Goal: Use online tool/utility: Use online tool/utility

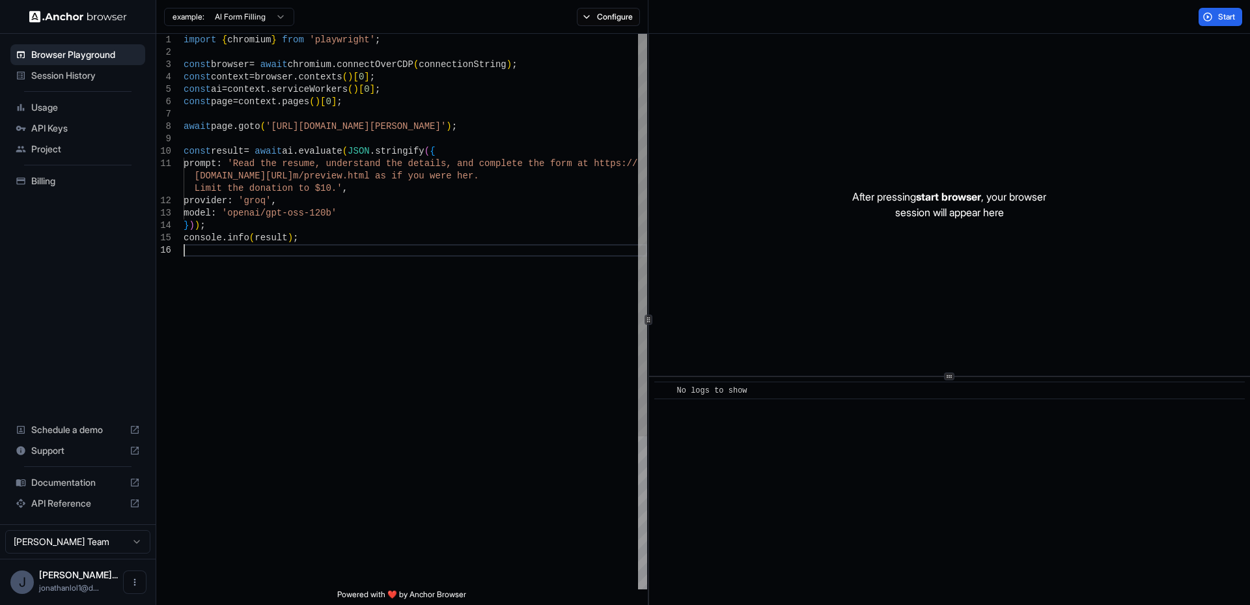
click at [471, 328] on div "import { chromium } from 'playwright' ; const browser = await chromium . connec…" at bounding box center [416, 417] width 464 height 766
click at [578, 207] on div "import { chromium } from 'playwright' ; const browser = await chromium . connec…" at bounding box center [416, 417] width 464 height 766
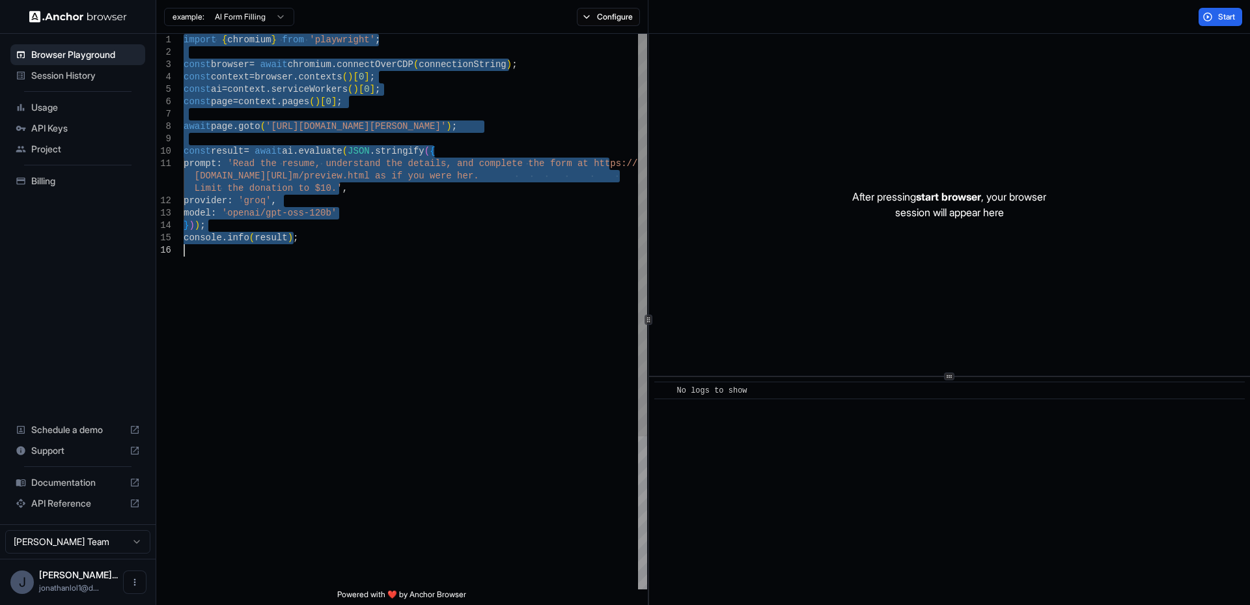
type textarea "**********"
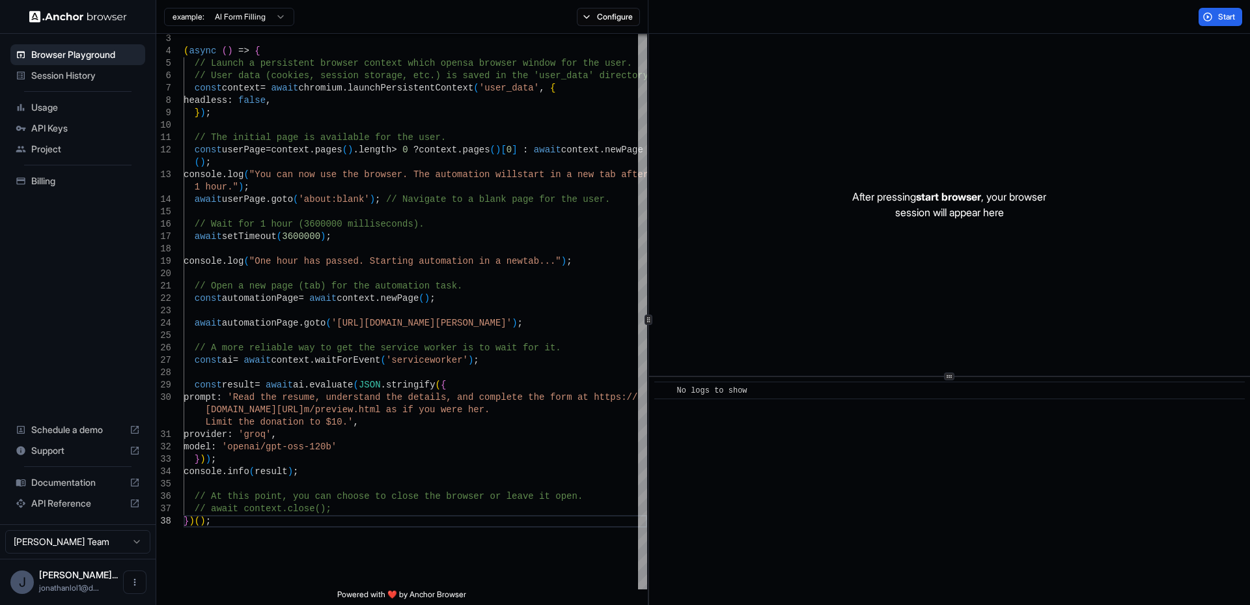
click at [638, 5] on div "example: AI Form Filling Configure" at bounding box center [402, 17] width 492 height 34
click at [621, 21] on button "Configure" at bounding box center [608, 17] width 63 height 18
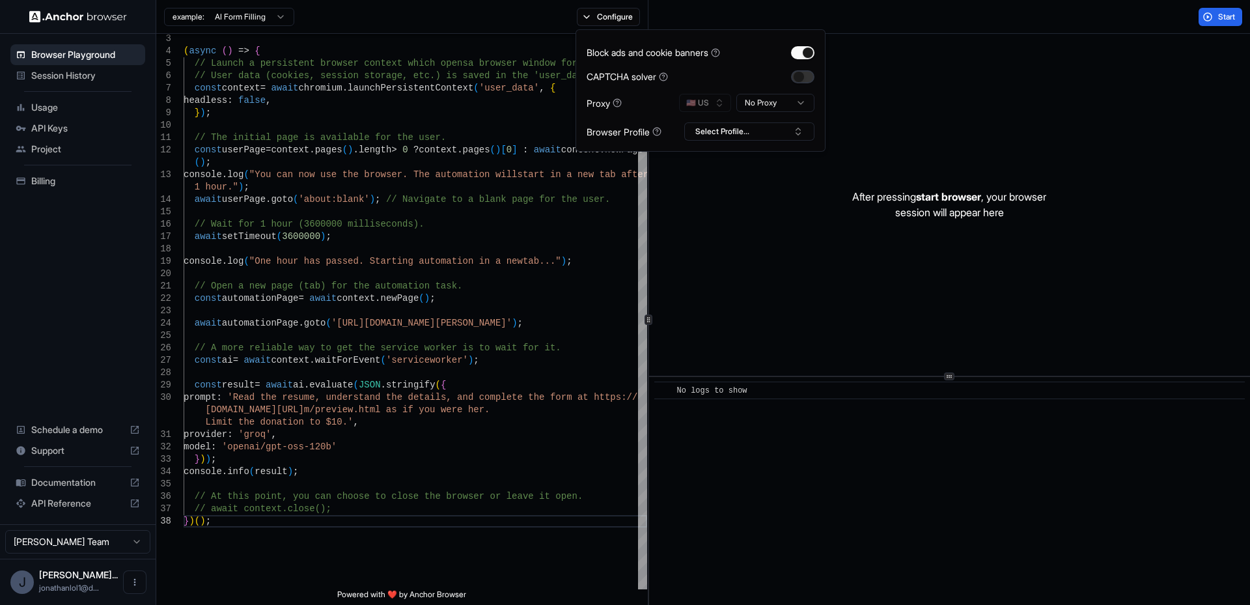
click at [805, 72] on button "button" at bounding box center [802, 76] width 23 height 13
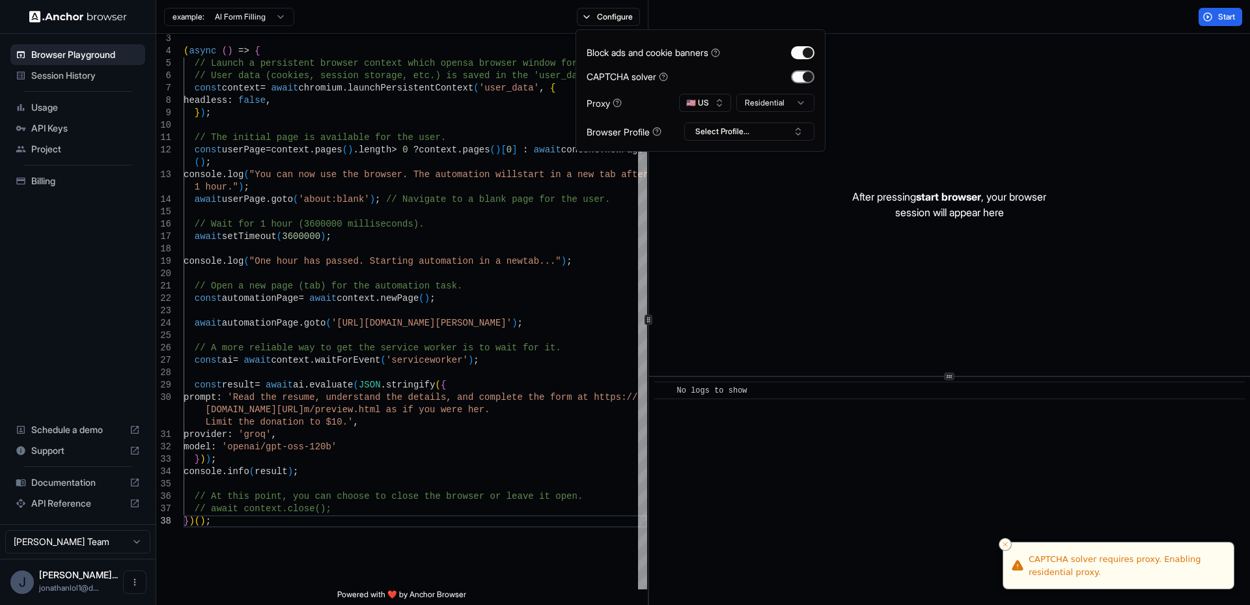
click at [805, 72] on button "button" at bounding box center [802, 76] width 23 height 13
click at [784, 97] on html "Browser Playground Session History Usage API Keys Project Billing Schedule a de…" at bounding box center [625, 302] width 1250 height 605
click at [795, 142] on div "Block ads and cookie banners CAPTCHA solver Proxy 🇺🇸 US Mobile Browser Profile …" at bounding box center [701, 90] width 250 height 122
click at [794, 133] on button "Select Profile..." at bounding box center [749, 131] width 130 height 18
click at [779, 157] on input "text" at bounding box center [757, 155] width 98 height 23
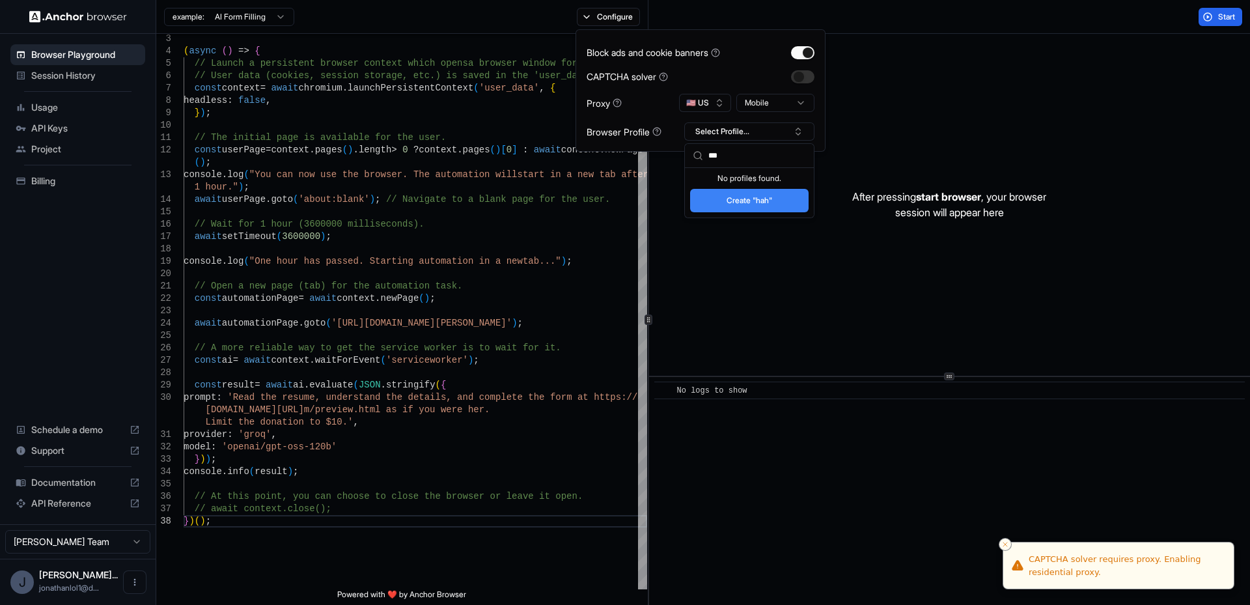
type input "****"
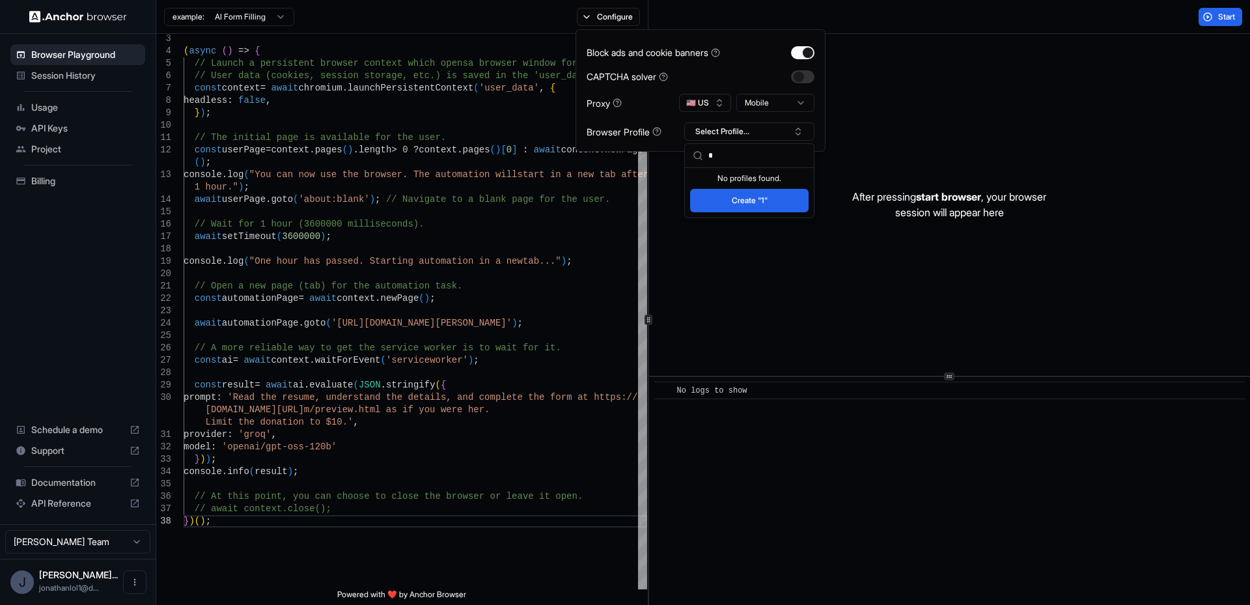
type input "*"
click at [755, 200] on button "Create "1"" at bounding box center [749, 200] width 119 height 23
click at [804, 52] on button "button" at bounding box center [802, 52] width 23 height 13
drag, startPoint x: 1055, startPoint y: 136, endPoint x: 1194, endPoint y: 52, distance: 162.1
click at [1059, 136] on div "After pressing start browser , your browser session will appear here" at bounding box center [949, 205] width 601 height 342
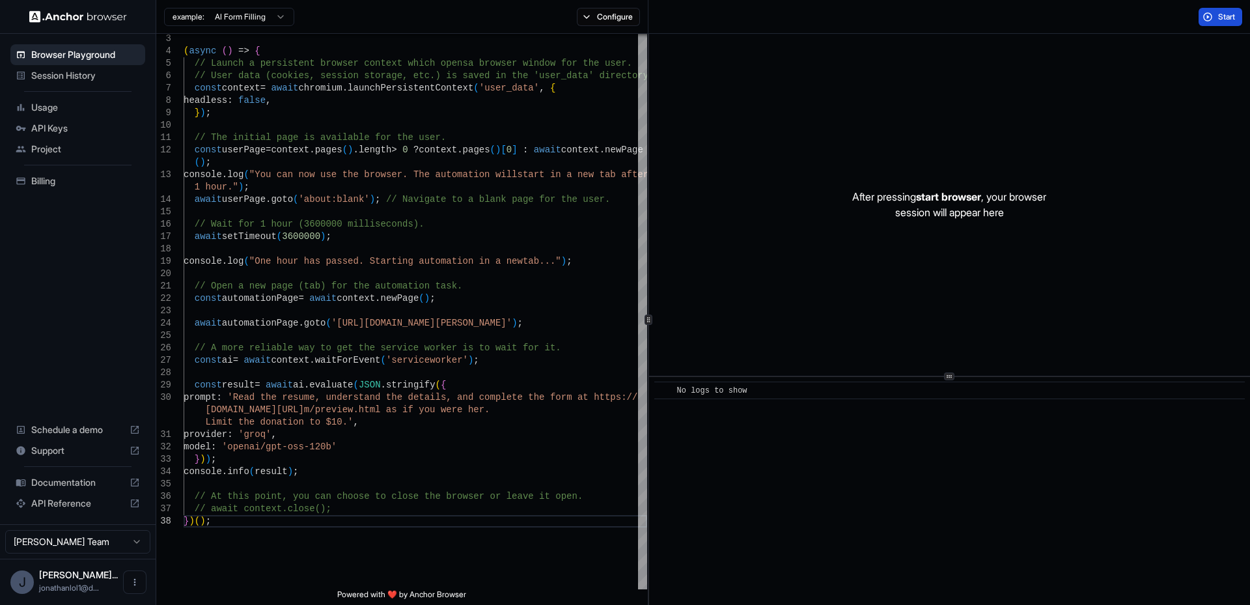
click at [1226, 18] on span "Start" at bounding box center [1227, 17] width 18 height 10
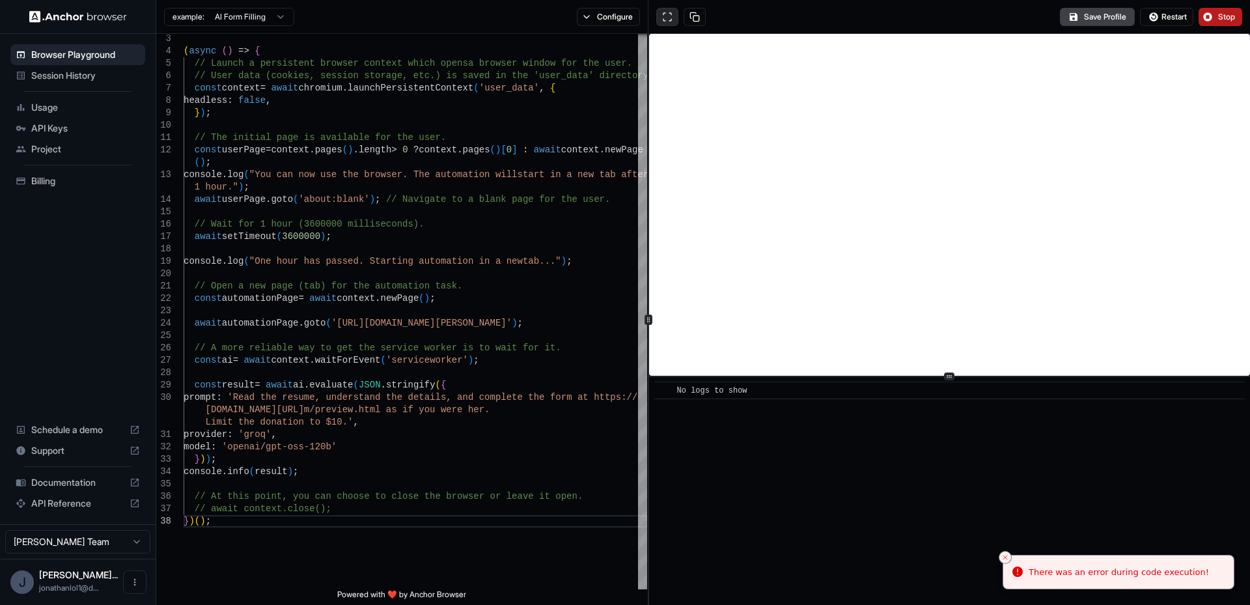
click at [660, 21] on button at bounding box center [667, 17] width 22 height 18
click at [1216, 22] on button "Stop" at bounding box center [1221, 17] width 44 height 18
